Goal: Information Seeking & Learning: Check status

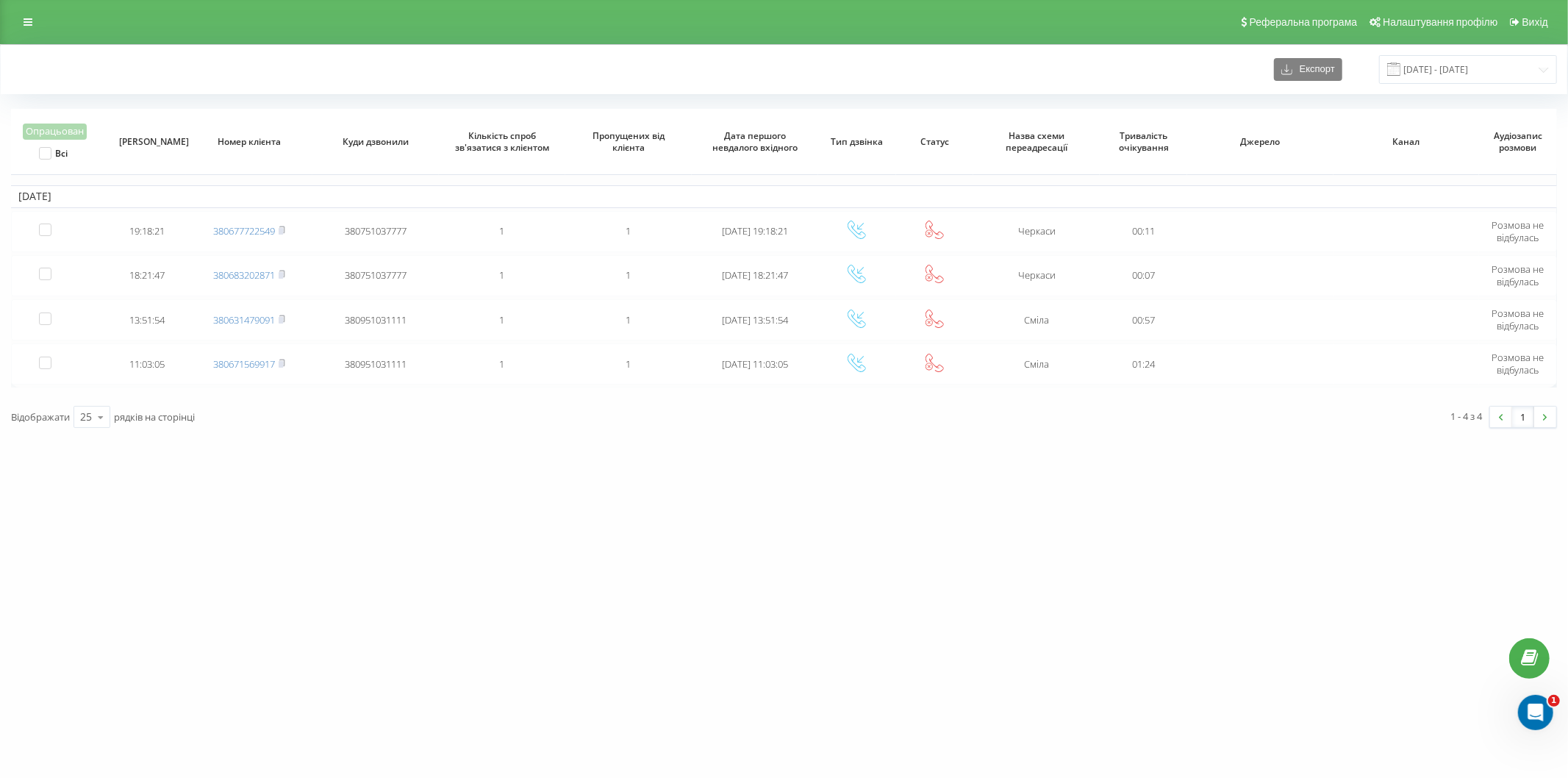
click at [31, 4] on div "Реферальна програма Налаштування профілю Вихід" at bounding box center [784, 22] width 1568 height 44
click at [29, 13] on link at bounding box center [28, 22] width 26 height 21
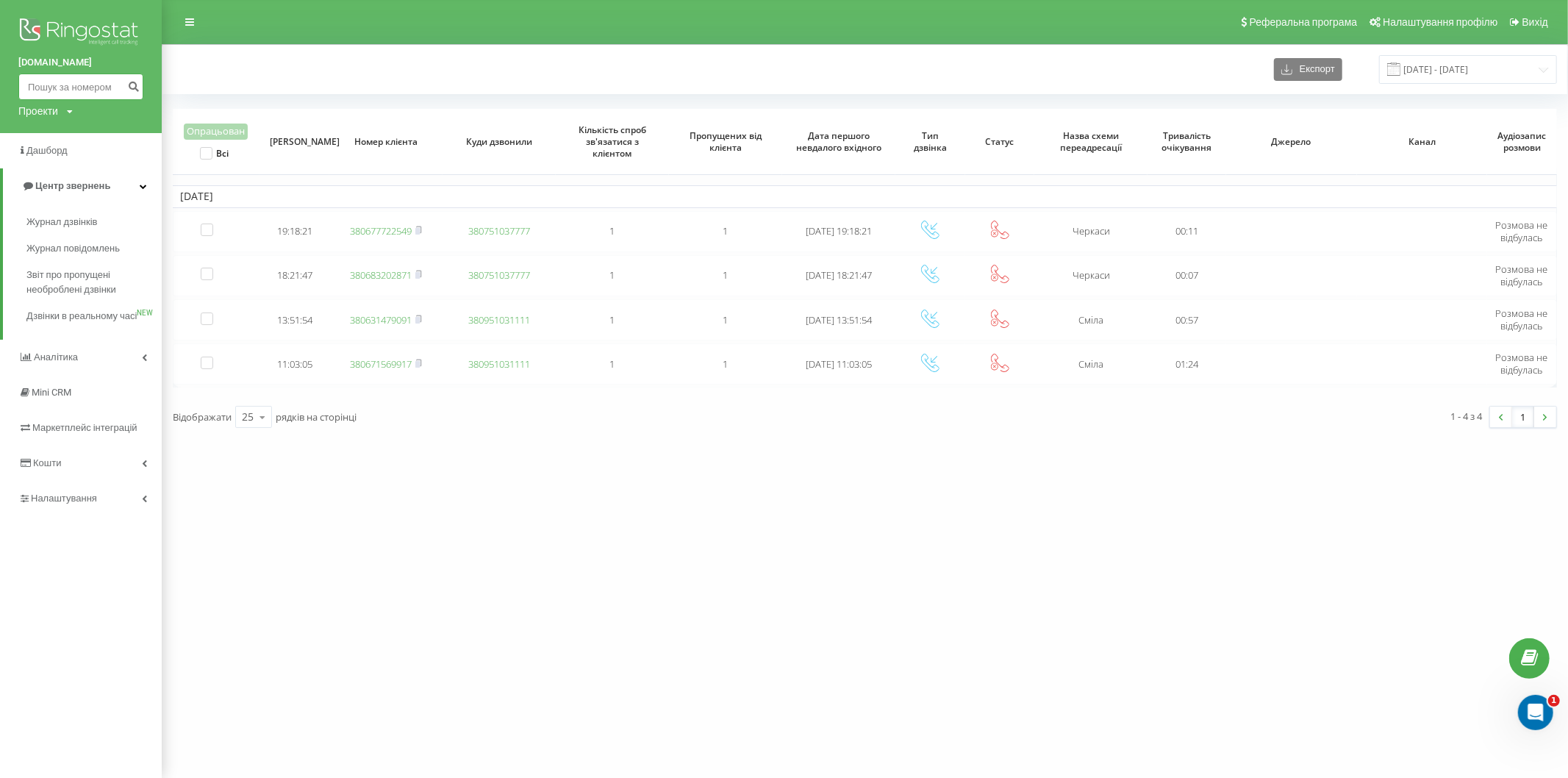
click at [52, 85] on input at bounding box center [80, 87] width 125 height 26
paste input "380661575746"
type input "380661575746"
click at [135, 89] on icon "submit" at bounding box center [133, 84] width 12 height 8
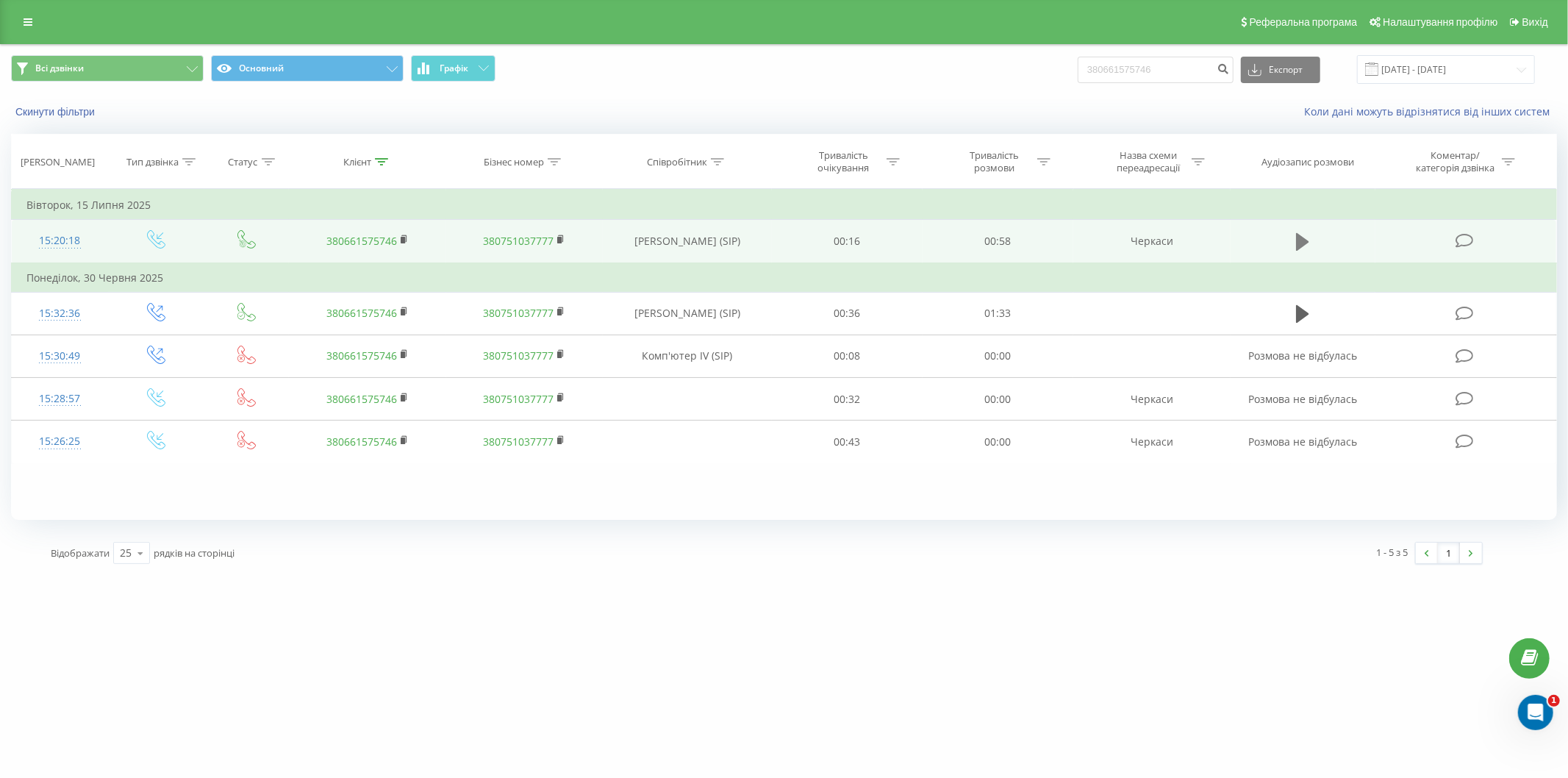
click at [1298, 235] on icon at bounding box center [1303, 242] width 13 height 18
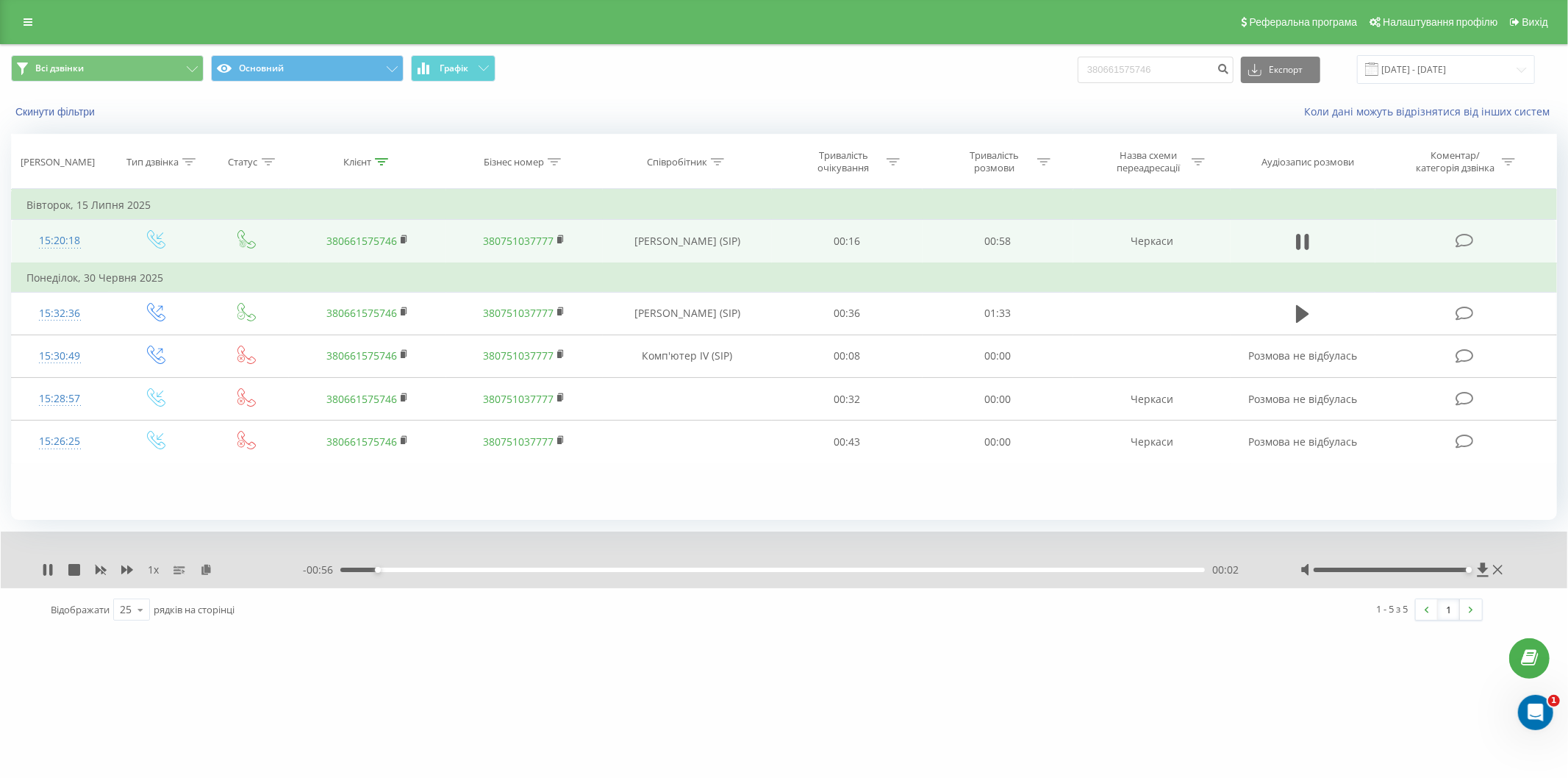
drag, startPoint x: 1397, startPoint y: 571, endPoint x: 1484, endPoint y: 588, distance: 88.6
click at [1484, 588] on div "1 x - 00:56 00:02 00:02 Відображати 25 10 25 50 100 рядків на сторінці 1 - 5 з …" at bounding box center [784, 581] width 1546 height 99
click at [53, 567] on icon at bounding box center [47, 569] width 11 height 11
click at [707, 572] on div "- 00:32 00:27 00:27" at bounding box center [784, 570] width 961 height 15
drag, startPoint x: 707, startPoint y: 567, endPoint x: 691, endPoint y: 574, distance: 17.5
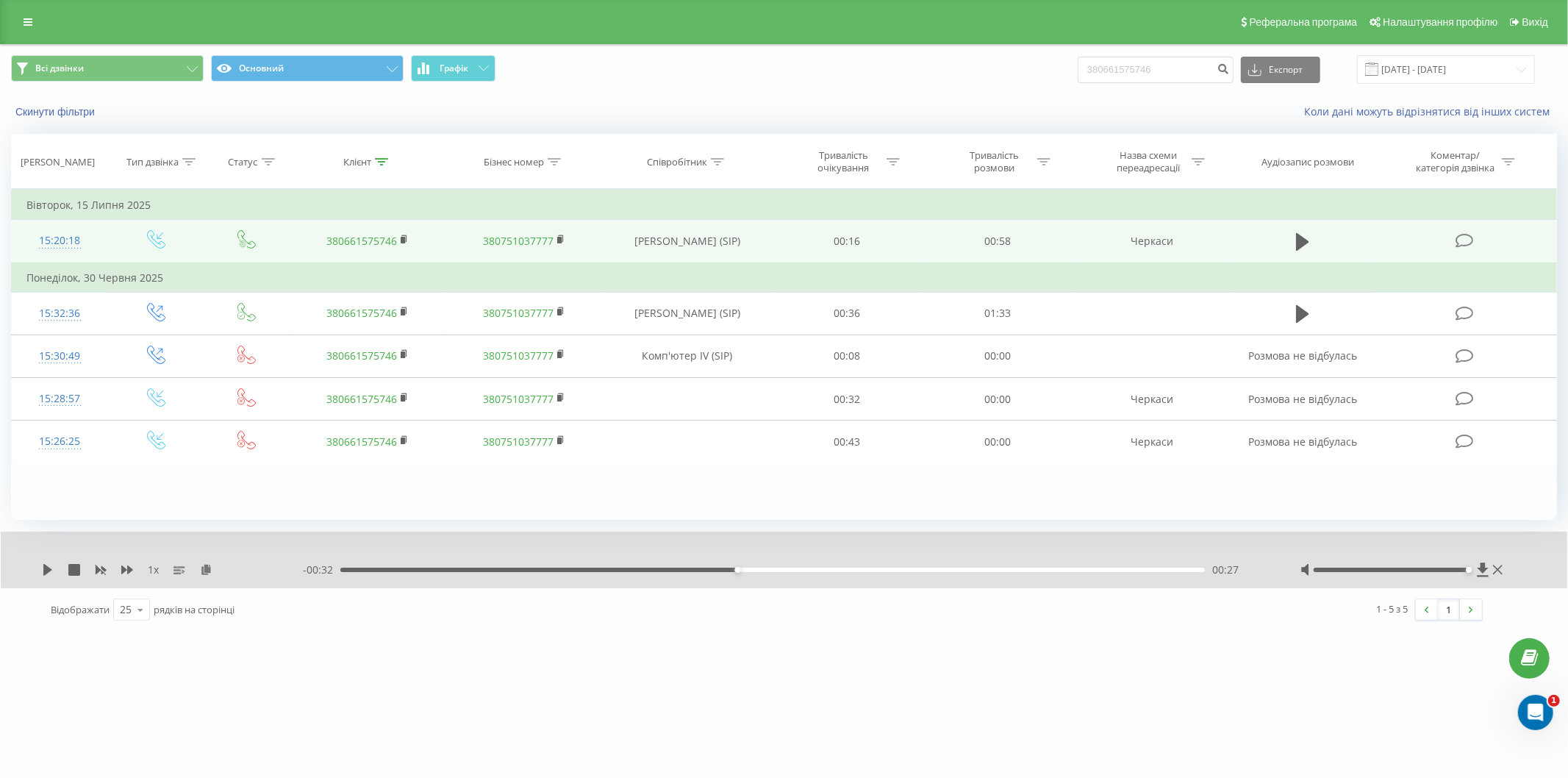
click at [706, 567] on div "00:27" at bounding box center [773, 569] width 865 height 5
click at [48, 570] on icon at bounding box center [47, 569] width 8 height 11
click at [40, 567] on div "1 x - 00:11 00:48 00:48" at bounding box center [784, 560] width 1567 height 57
click at [45, 568] on icon at bounding box center [44, 569] width 3 height 11
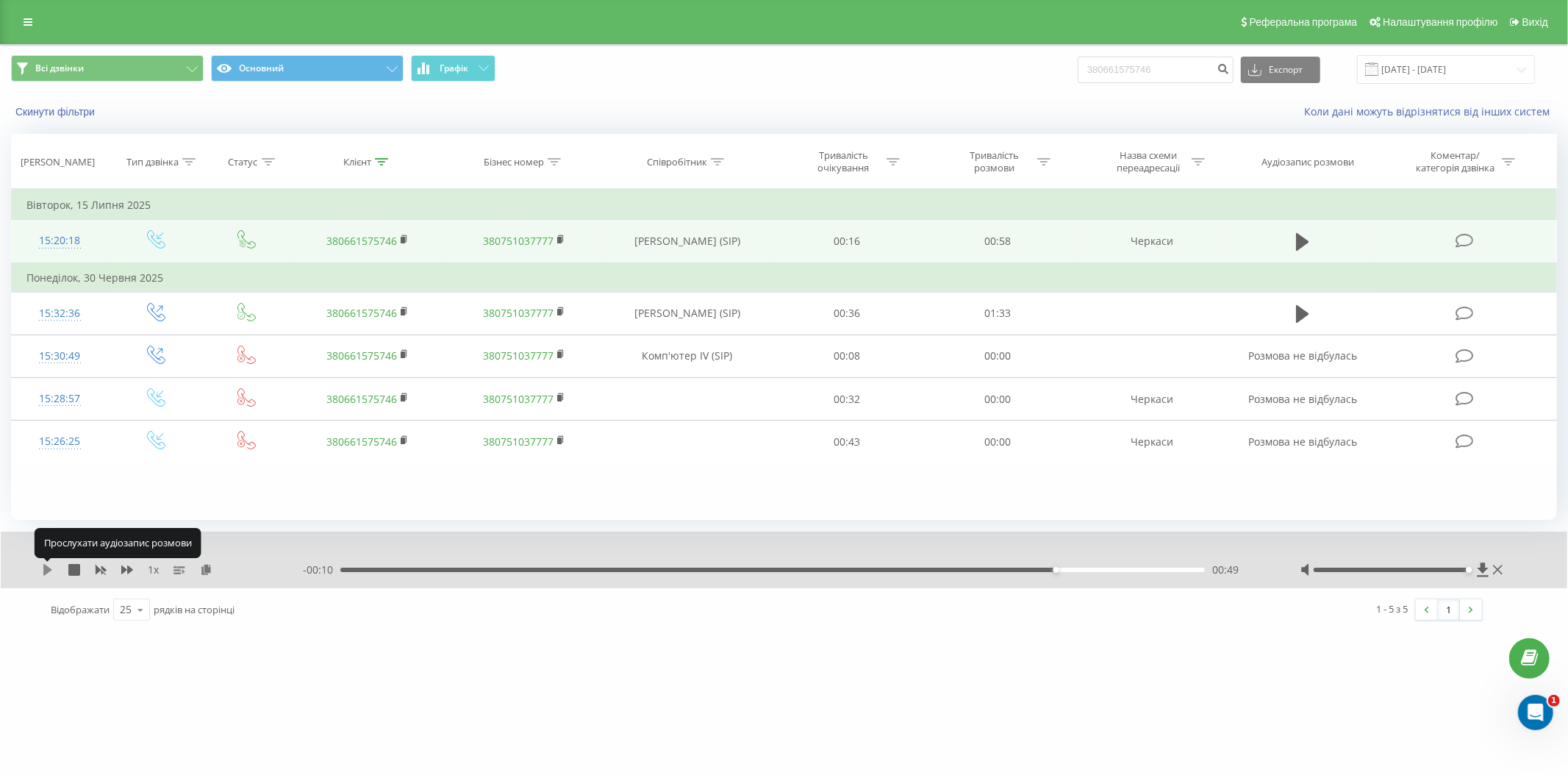
click at [48, 568] on icon at bounding box center [47, 569] width 8 height 11
click at [45, 570] on icon at bounding box center [44, 569] width 3 height 11
click at [1063, 667] on div "[DOMAIN_NAME] 380661575746 Проекти [DOMAIN_NAME] Дашборд Центр звернень Журнал …" at bounding box center [784, 389] width 1568 height 778
click at [945, 653] on div "[DOMAIN_NAME] 380661575746 Проекти [DOMAIN_NAME] Дашборд Центр звернень Журнал …" at bounding box center [784, 389] width 1568 height 778
click at [644, 711] on div "[DOMAIN_NAME] 380661575746 Проекти [DOMAIN_NAME] Дашборд Центр звернень Журнал …" at bounding box center [784, 389] width 1568 height 778
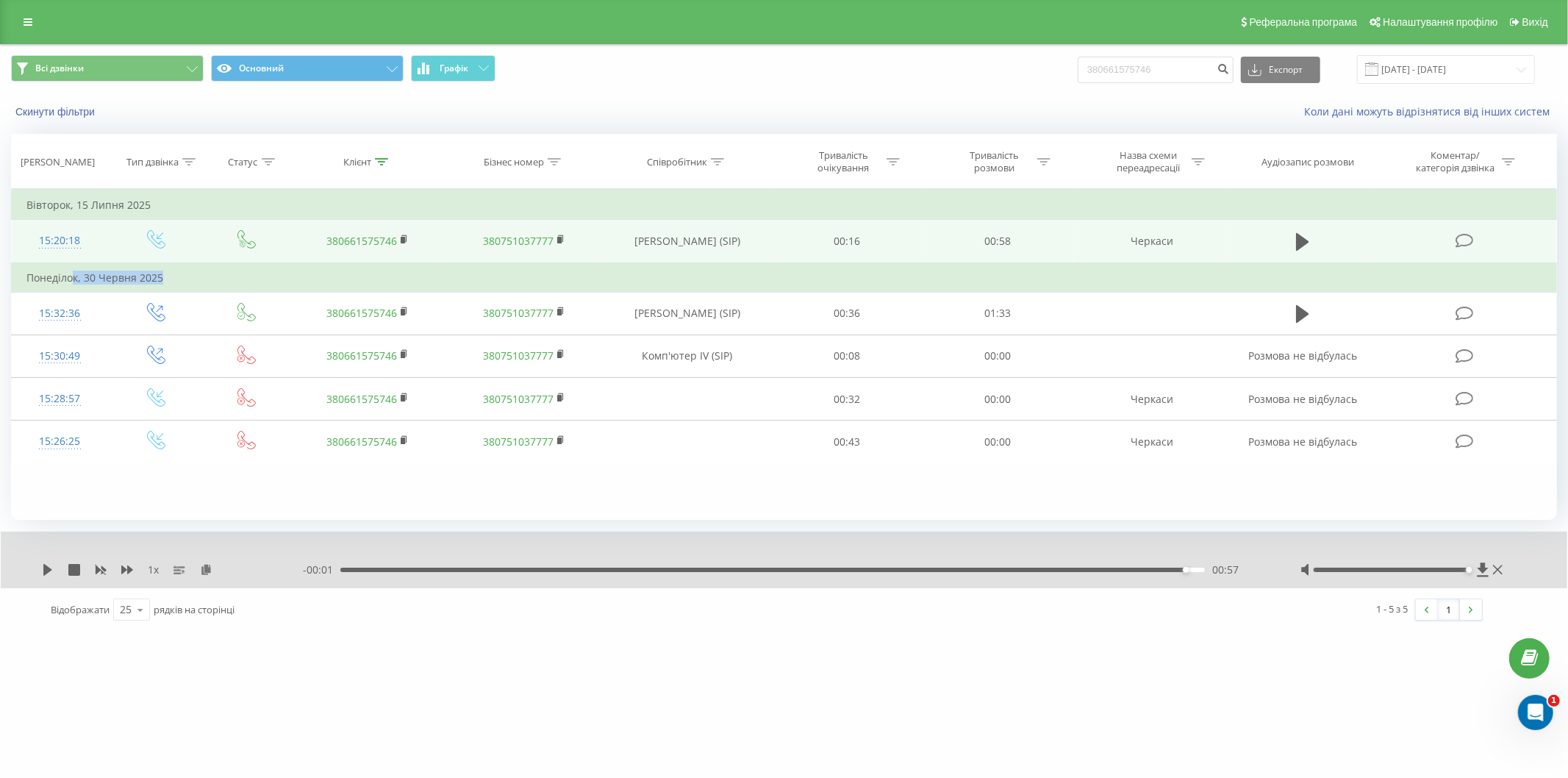
drag, startPoint x: 83, startPoint y: 275, endPoint x: 188, endPoint y: 275, distance: 105.0
click at [188, 272] on td "Понеділок, 30 Червня 2025" at bounding box center [784, 278] width 1545 height 29
drag, startPoint x: 680, startPoint y: 720, endPoint x: 1112, endPoint y: 172, distance: 697.8
click at [683, 720] on div "[DOMAIN_NAME] 380661575746 Проекти [DOMAIN_NAME] Дашборд Центр звернень Журнал …" at bounding box center [784, 389] width 1568 height 778
